Goal: Check status: Check status

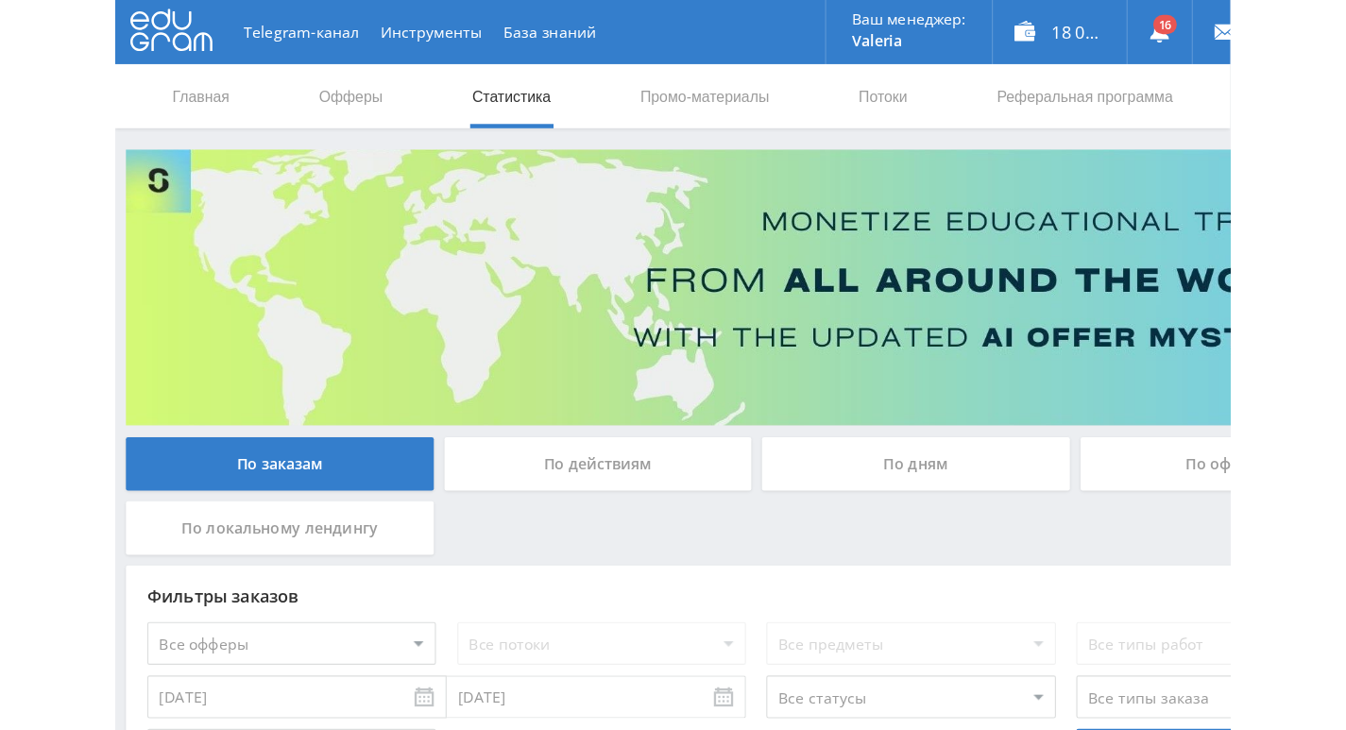
scroll to position [173, 0]
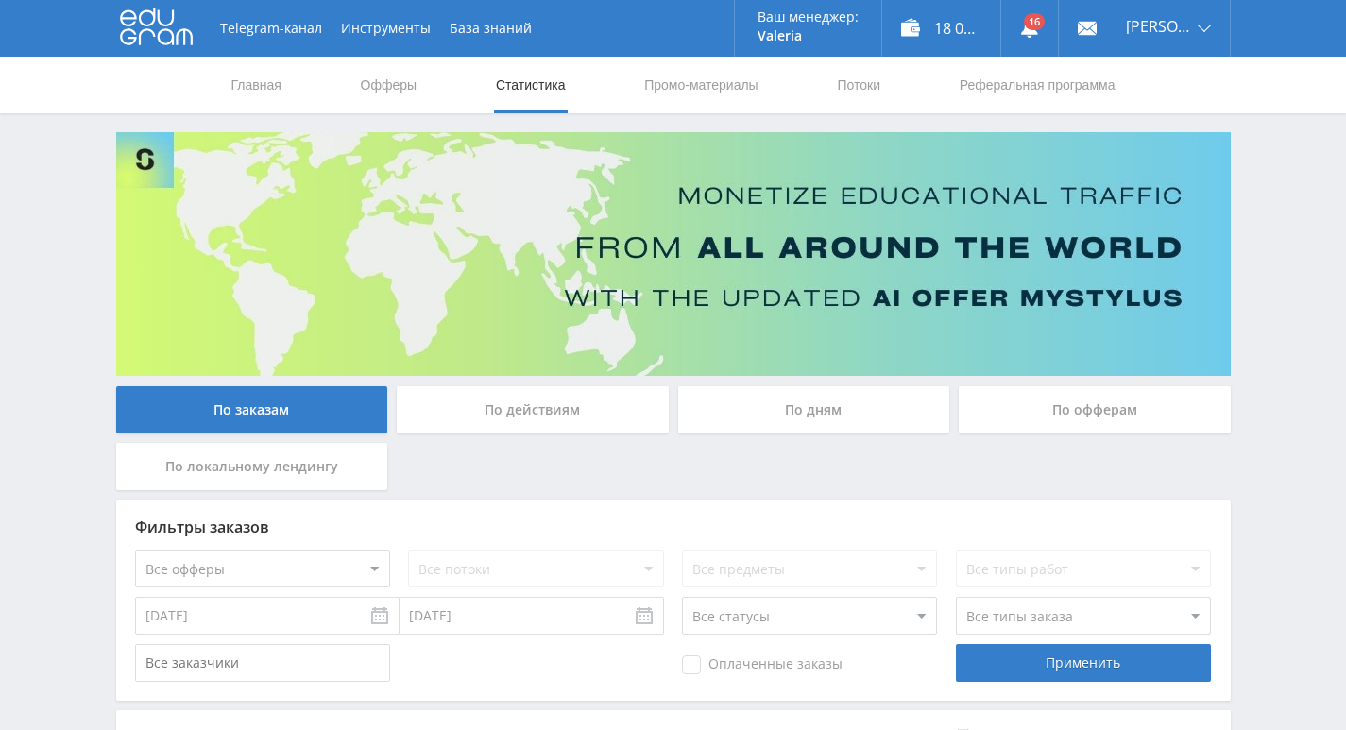
click at [559, 403] on div "По действиям" at bounding box center [533, 409] width 272 height 47
click at [0, 0] on input "По действиям" at bounding box center [0, 0] width 0 height 0
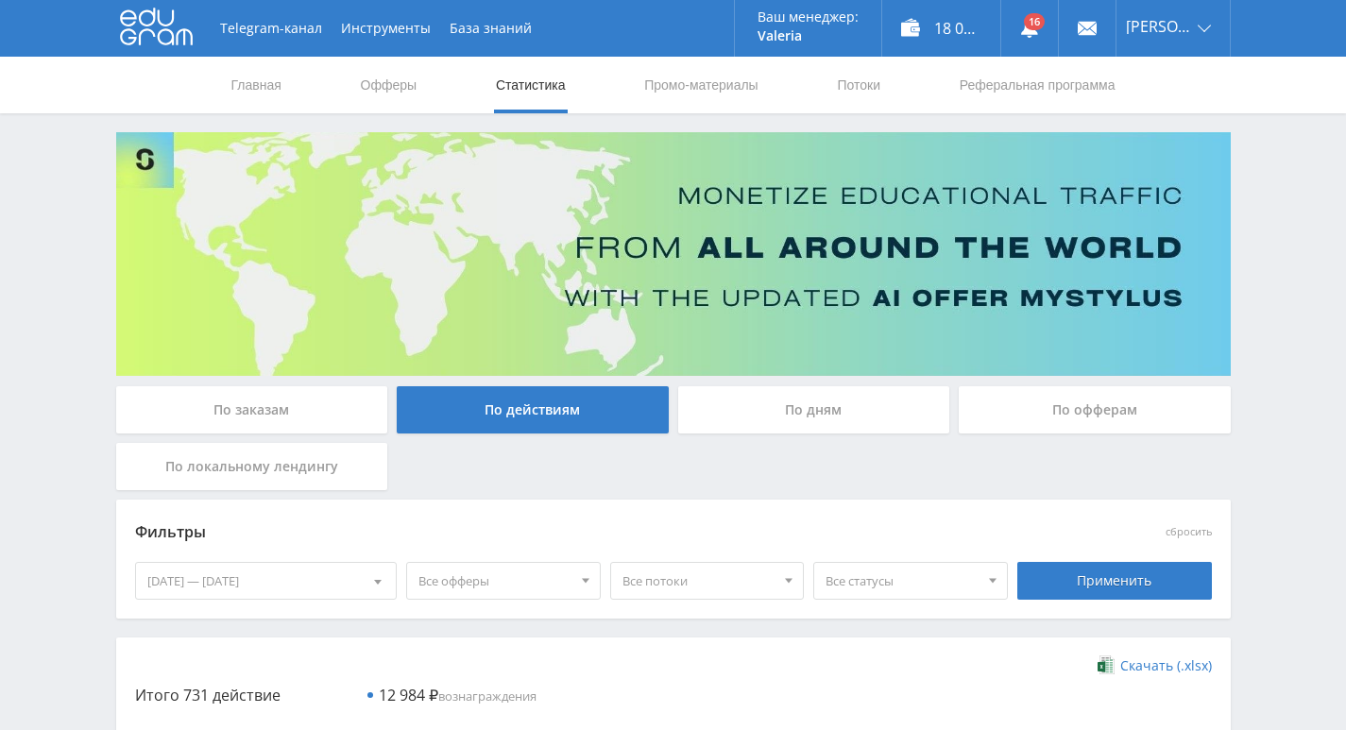
click at [792, 407] on div "По дням" at bounding box center [814, 409] width 272 height 47
click at [0, 0] on input "По дням" at bounding box center [0, 0] width 0 height 0
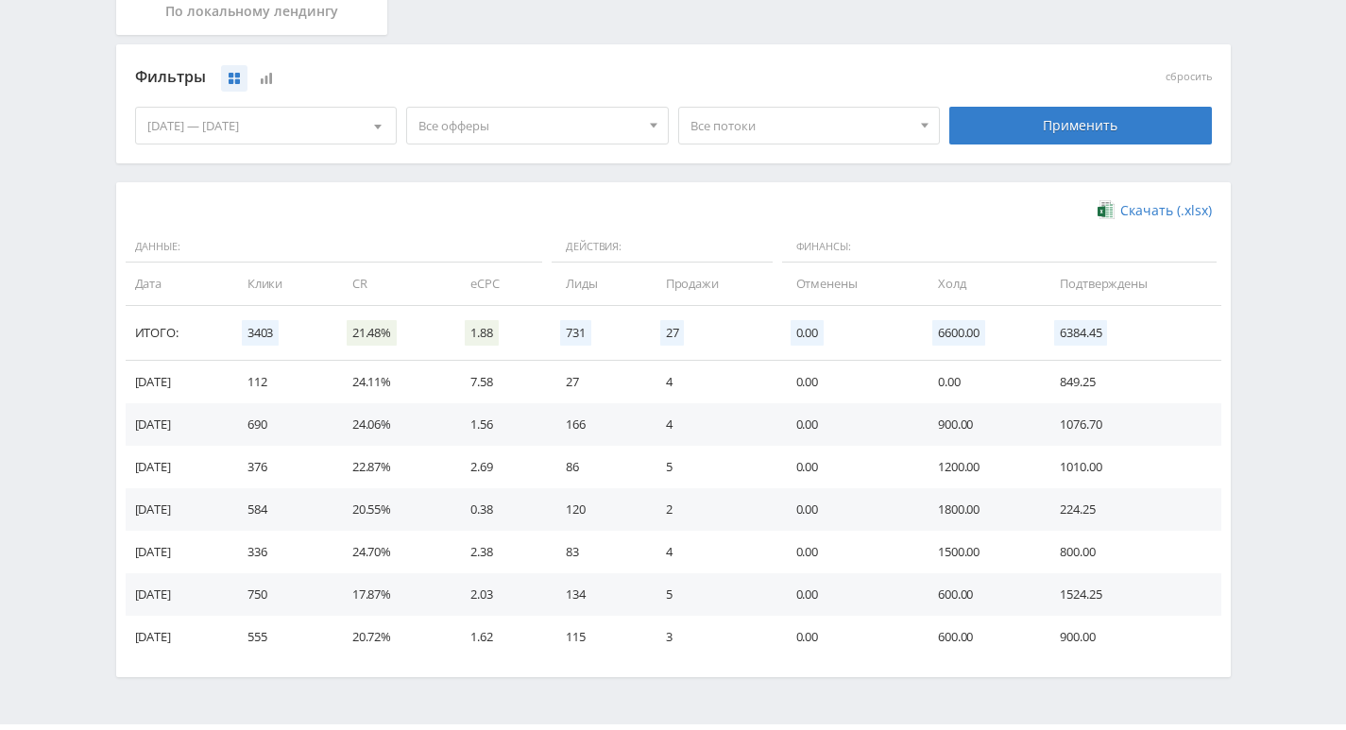
scroll to position [472, 0]
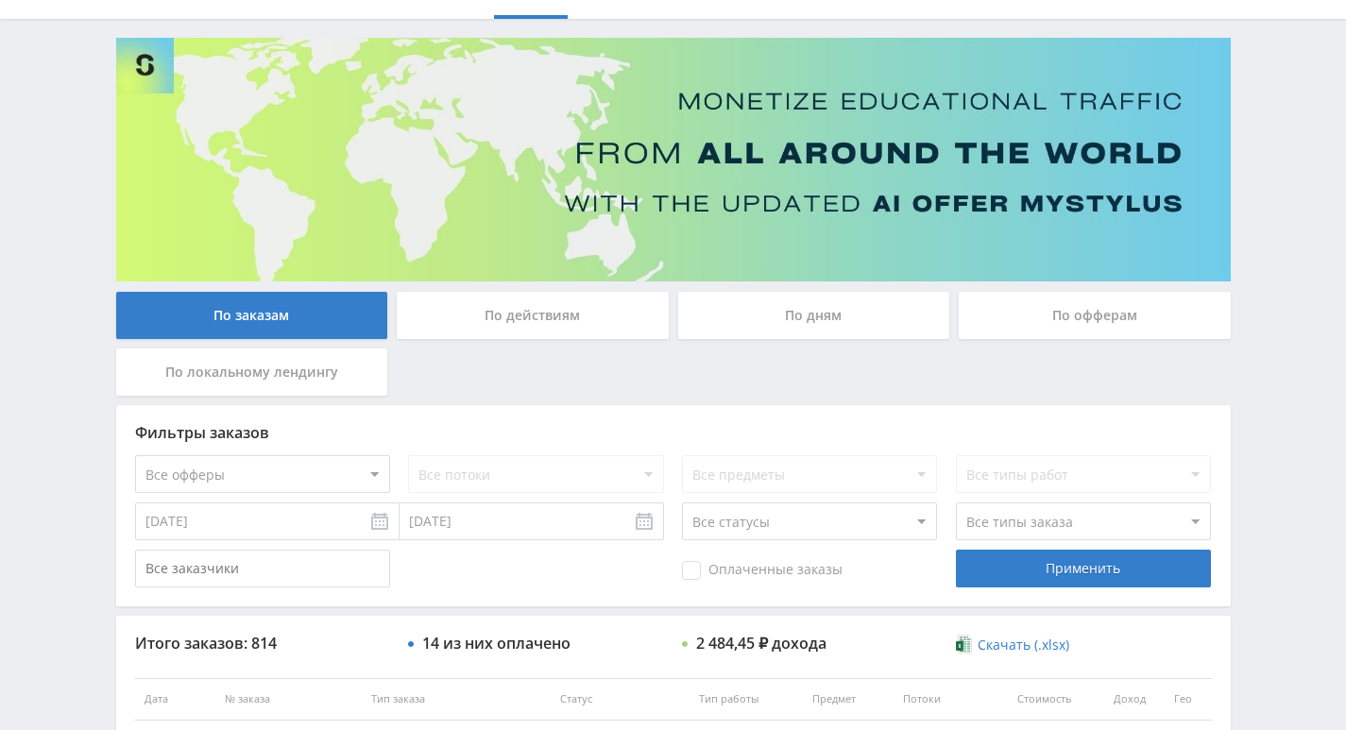
click at [558, 311] on div "По действиям" at bounding box center [533, 315] width 272 height 47
click at [0, 0] on input "По действиям" at bounding box center [0, 0] width 0 height 0
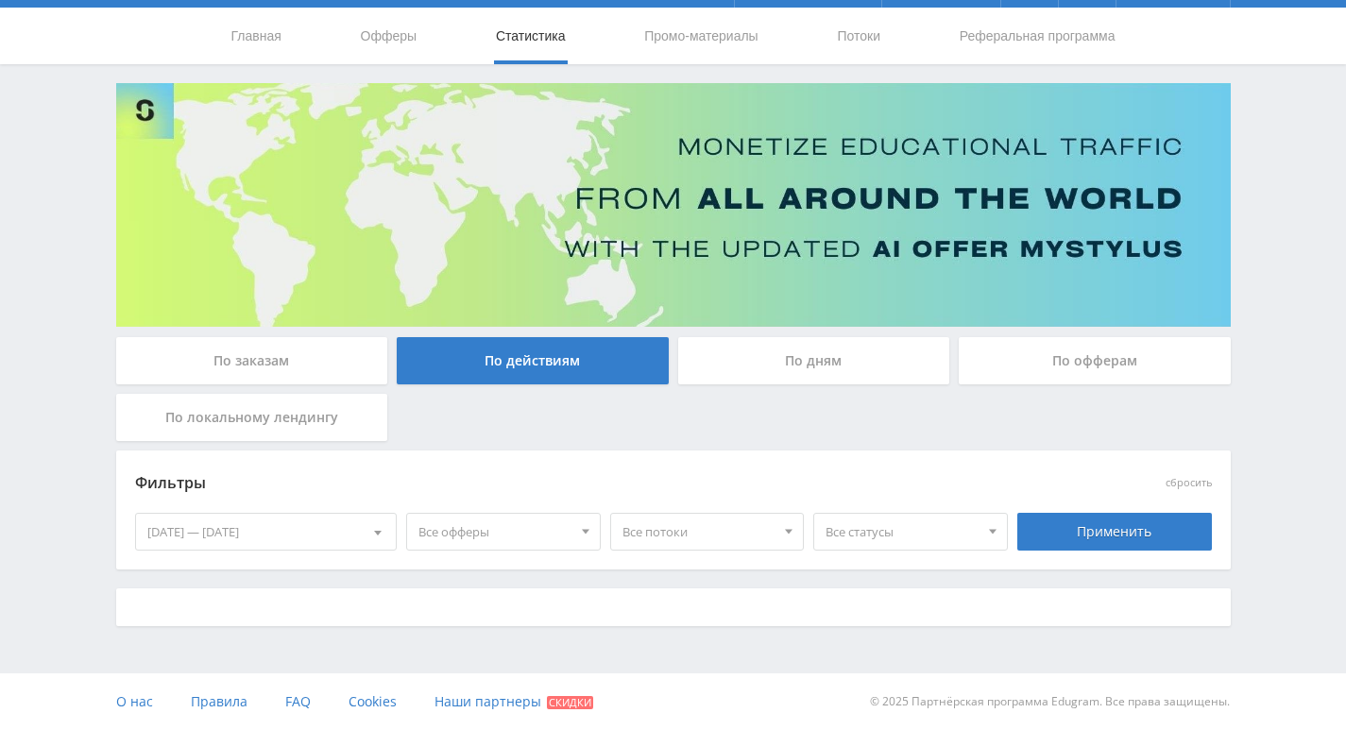
scroll to position [94, 0]
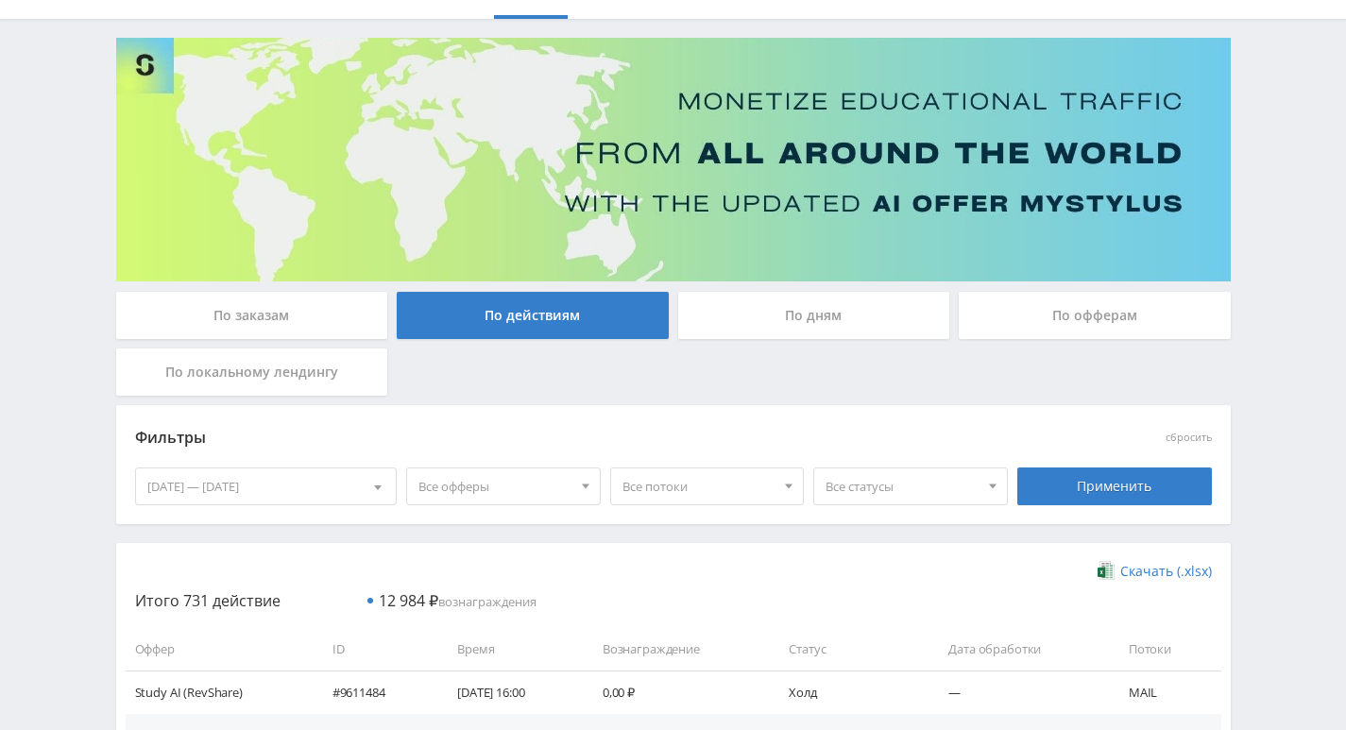
click at [306, 304] on div "По заказам" at bounding box center [252, 315] width 272 height 47
click at [0, 0] on input "По заказам" at bounding box center [0, 0] width 0 height 0
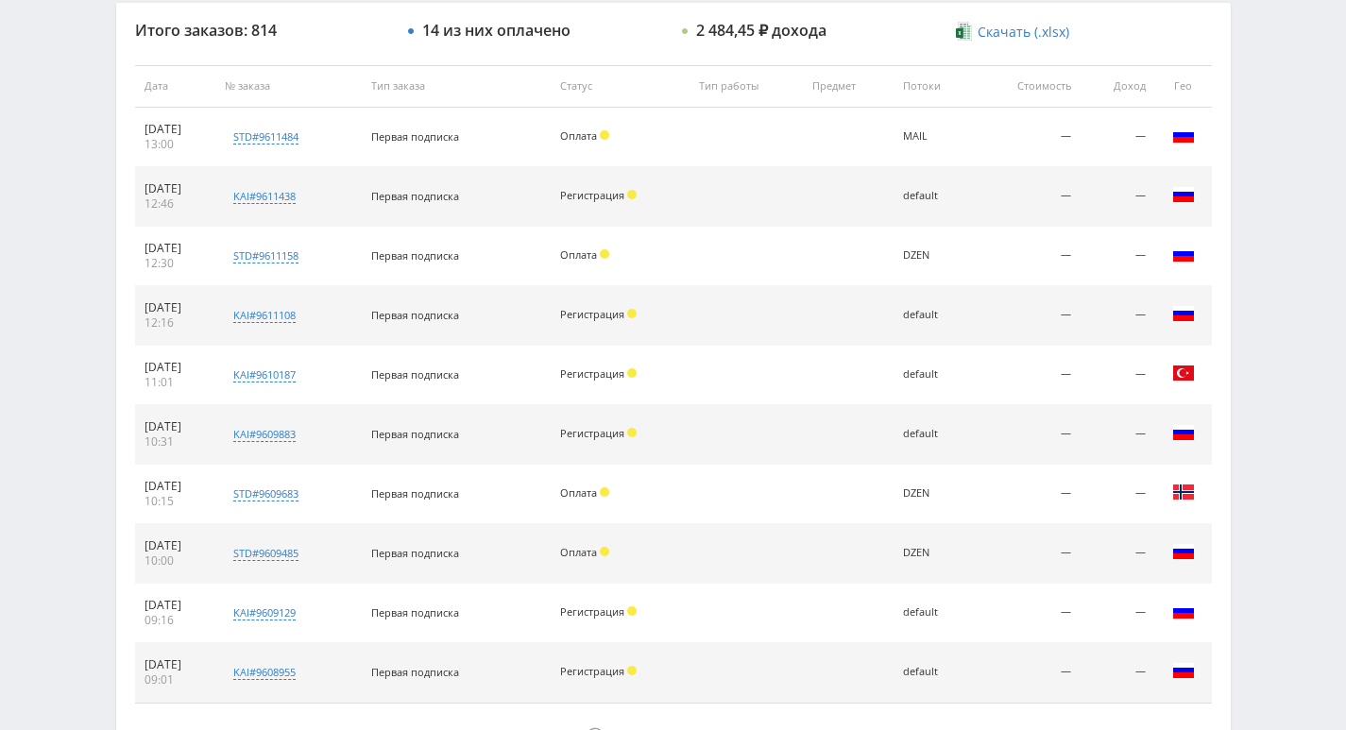
scroll to position [613, 0]
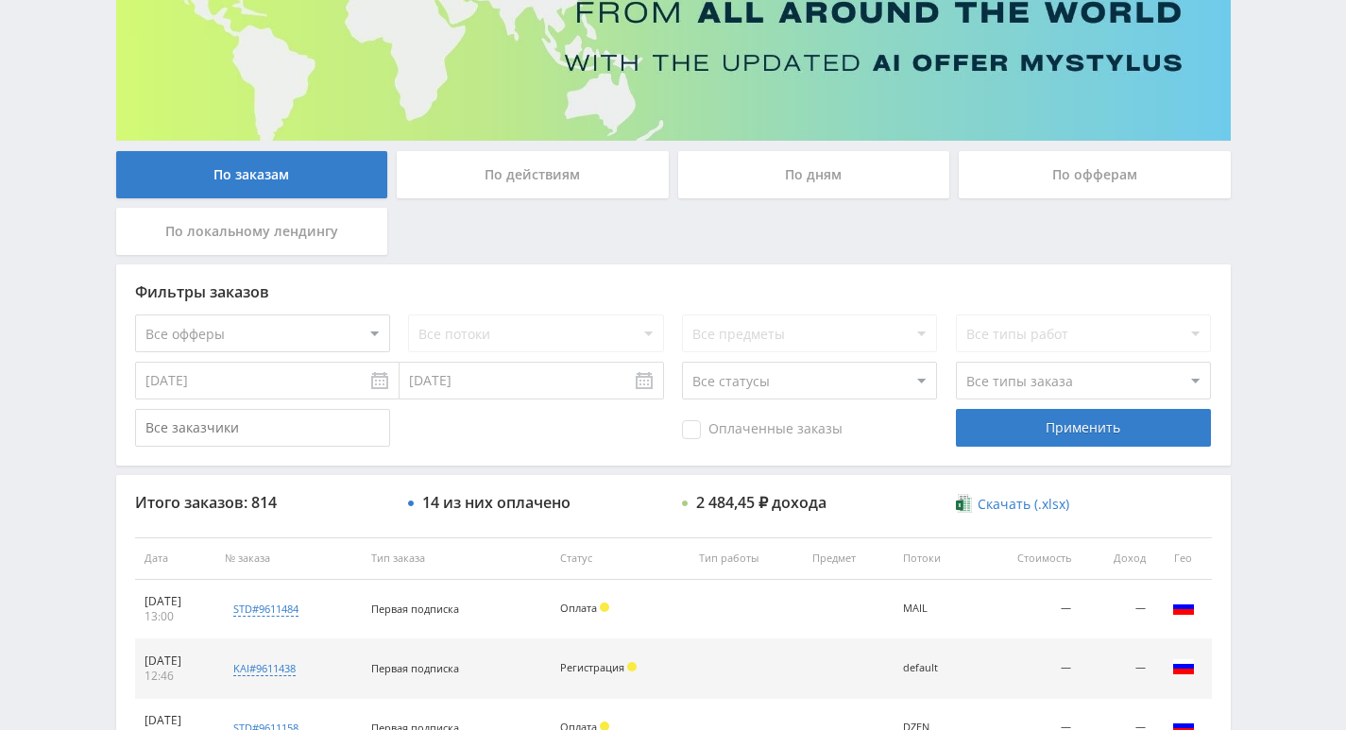
click at [525, 174] on div "По действиям" at bounding box center [533, 174] width 272 height 47
click at [0, 0] on input "По действиям" at bounding box center [0, 0] width 0 height 0
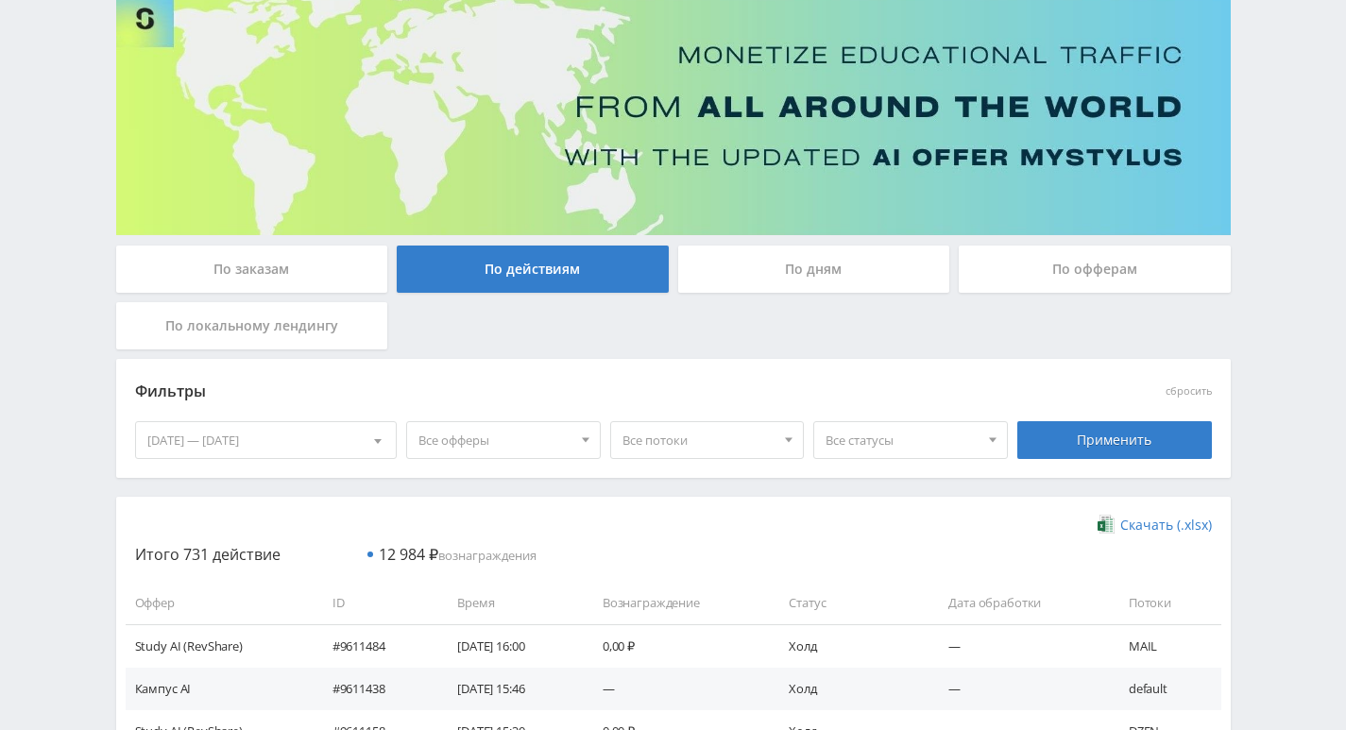
click at [777, 248] on div "По дням" at bounding box center [814, 269] width 272 height 47
click at [0, 0] on input "По дням" at bounding box center [0, 0] width 0 height 0
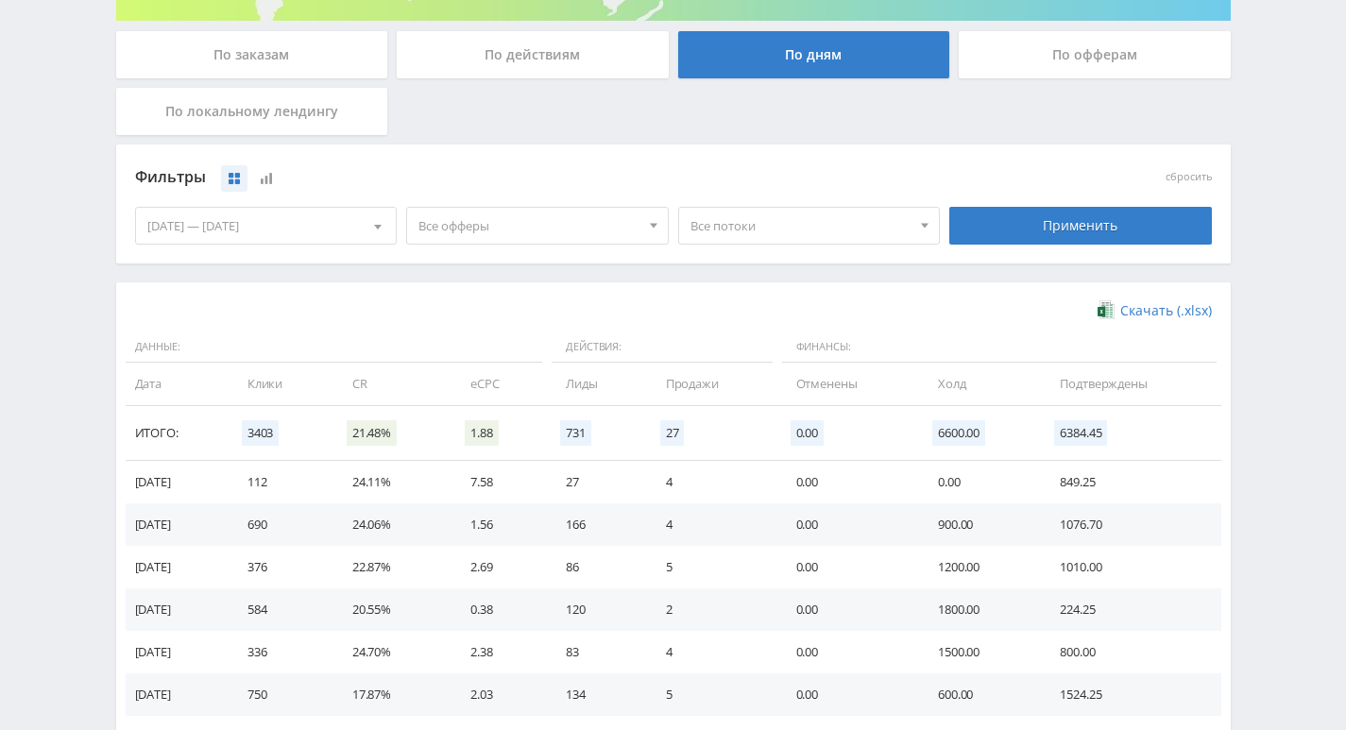
scroll to position [317, 0]
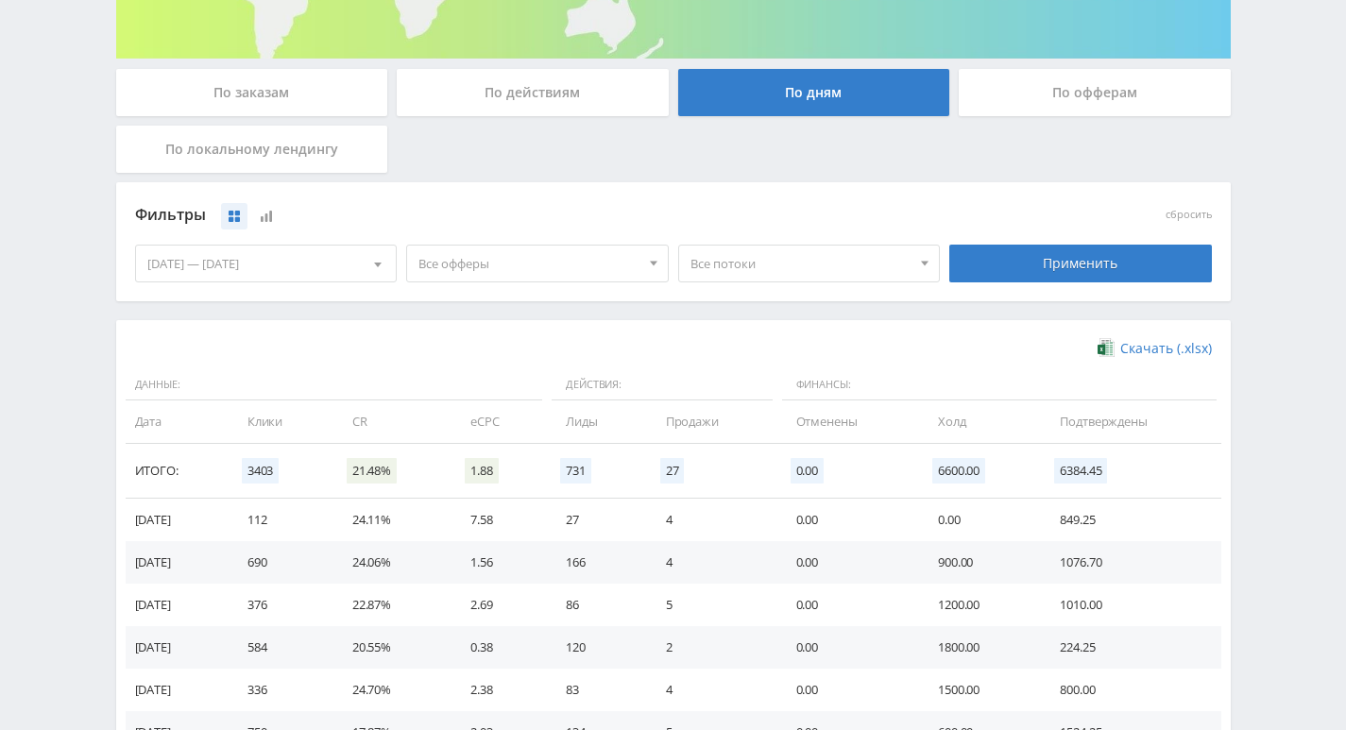
click at [788, 272] on span "Все потоки" at bounding box center [800, 264] width 221 height 36
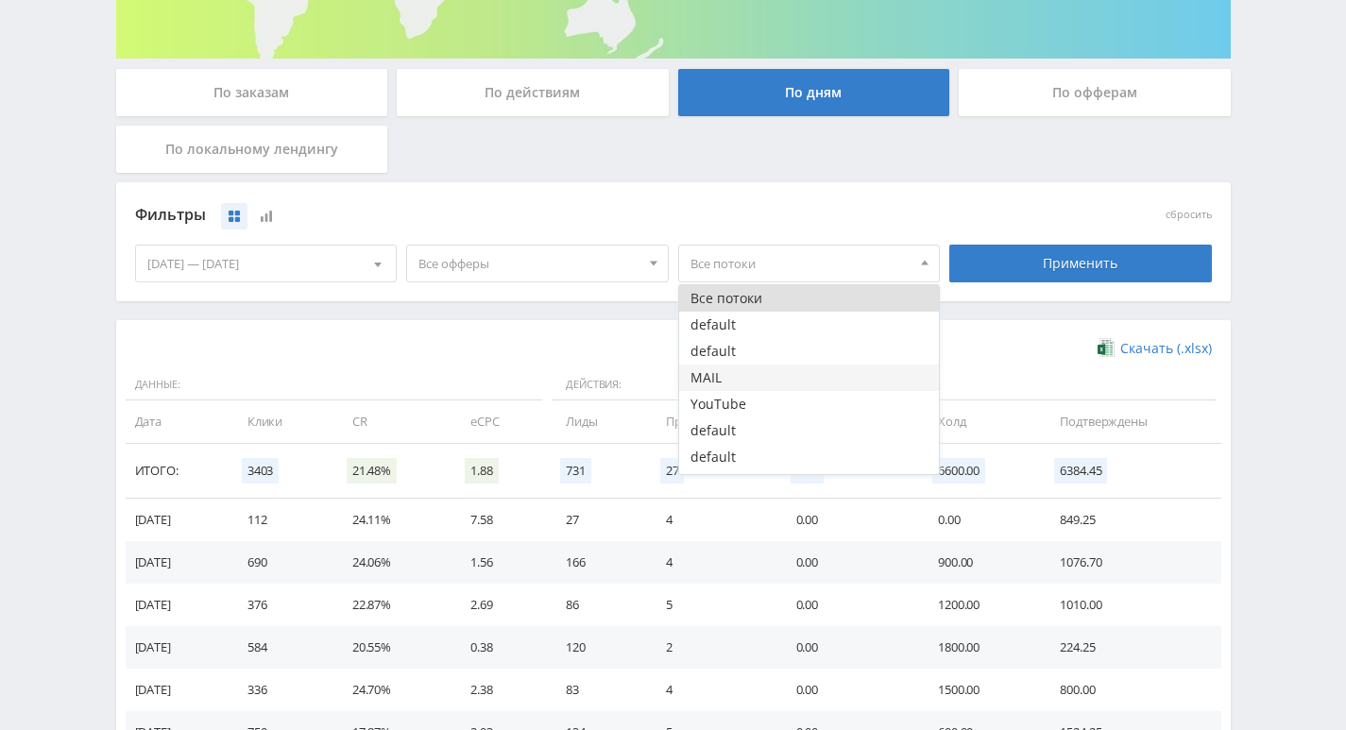
click at [739, 373] on button "MAIL" at bounding box center [809, 378] width 261 height 26
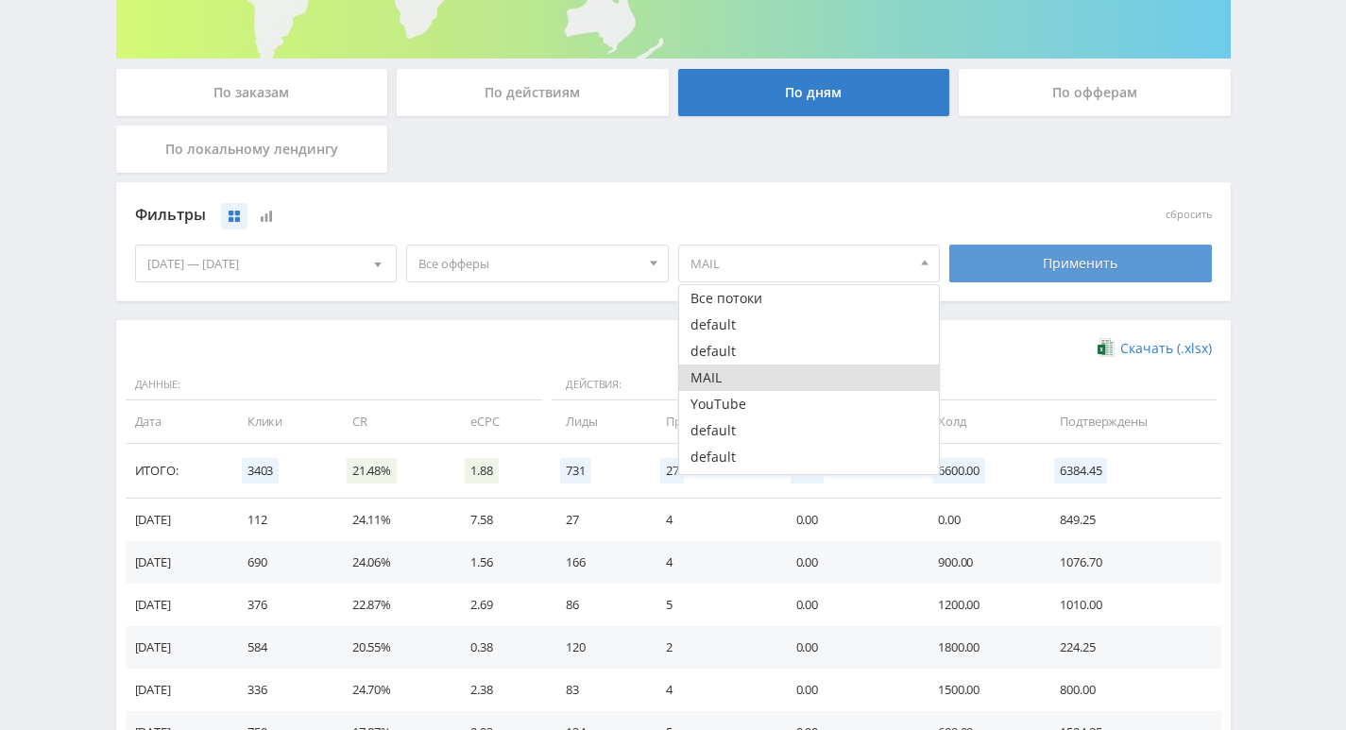
click at [1037, 264] on div "Применить" at bounding box center [1080, 264] width 263 height 38
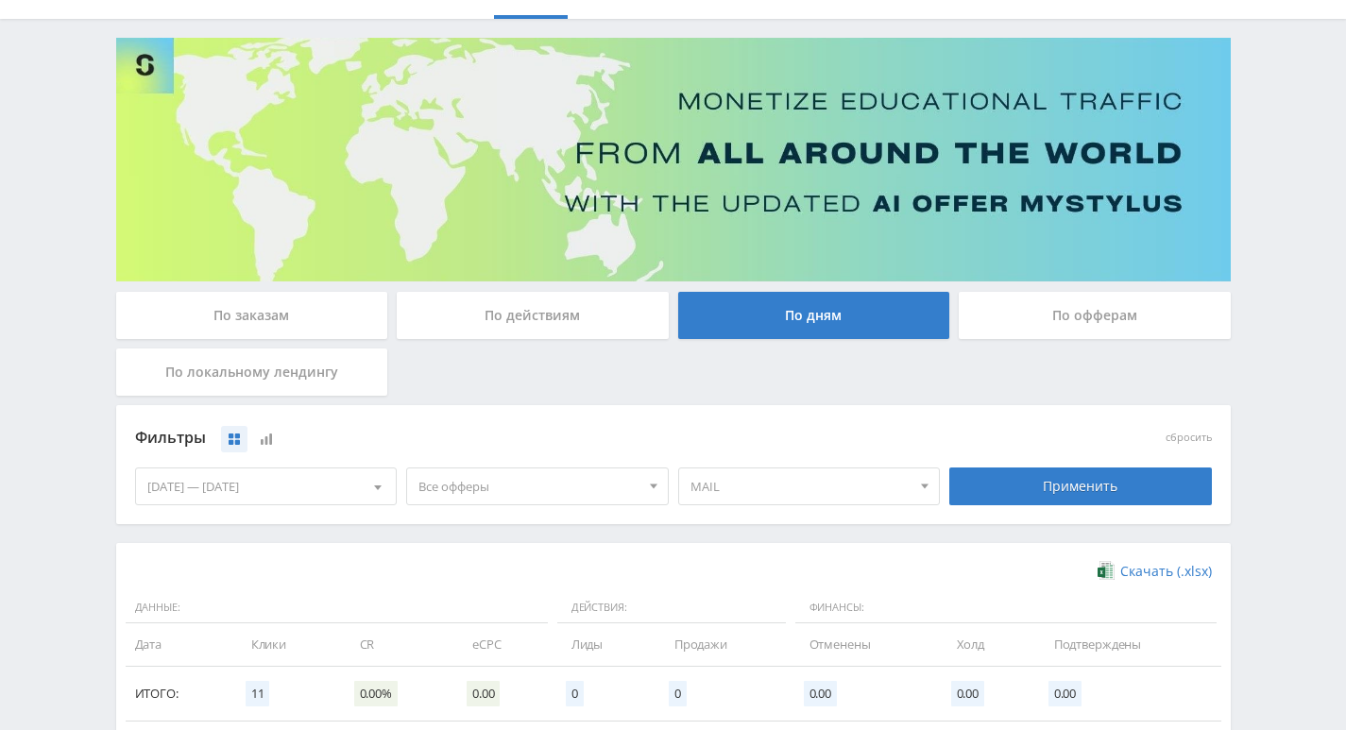
scroll to position [0, 0]
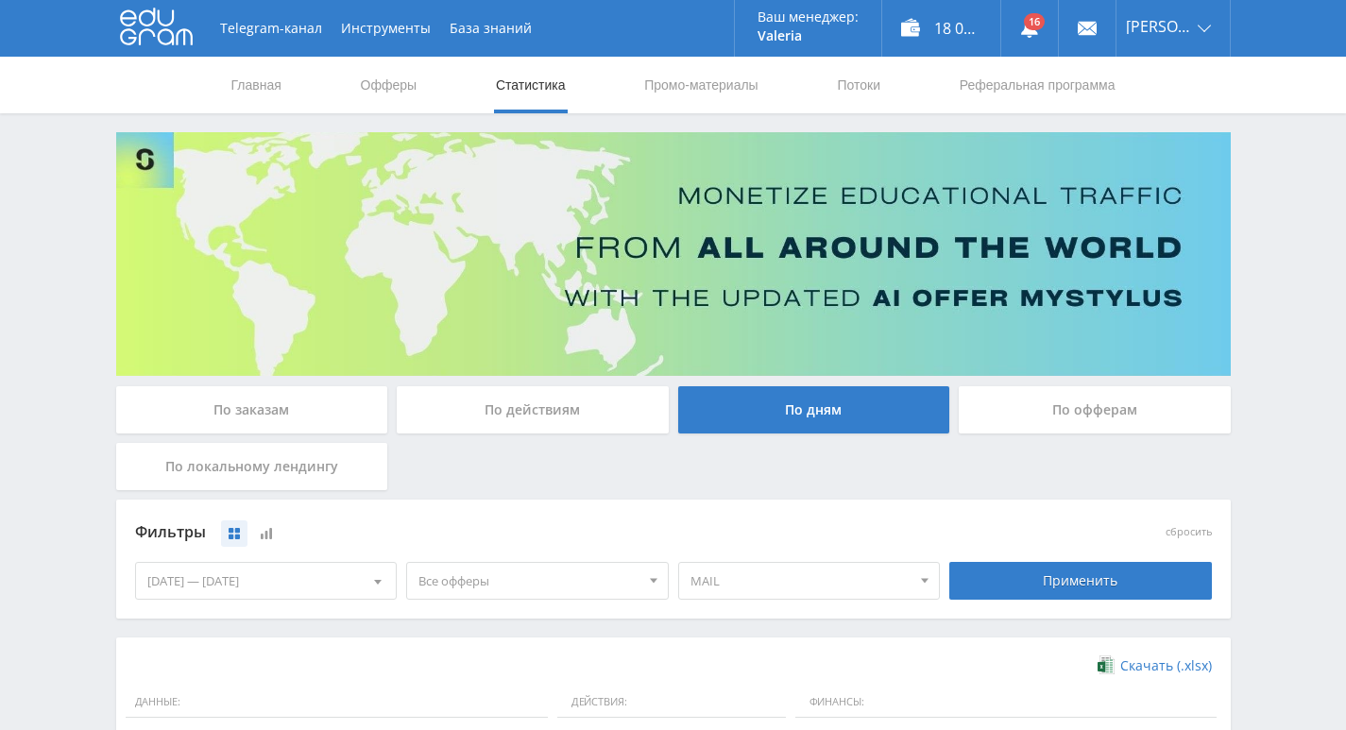
click at [525, 83] on link "Статистика" at bounding box center [531, 85] width 74 height 57
